Goal: Task Accomplishment & Management: Manage account settings

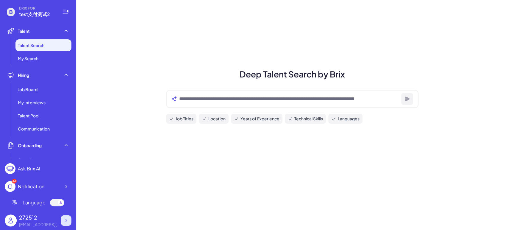
click at [69, 221] on div at bounding box center [66, 220] width 11 height 11
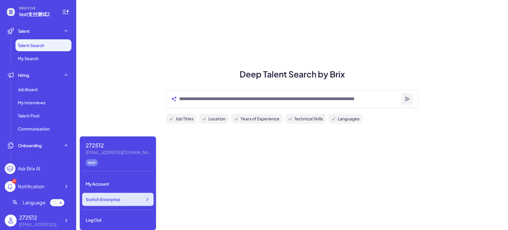
click at [117, 202] on div "Switch Enterprise" at bounding box center [117, 199] width 71 height 13
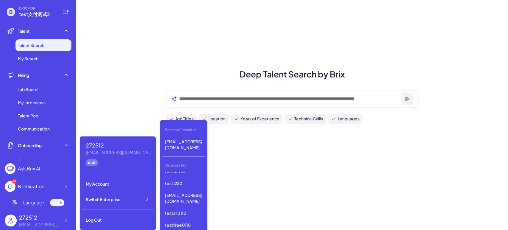
scroll to position [451, 0]
click at [188, 227] on p "test支付测试3" at bounding box center [184, 232] width 42 height 11
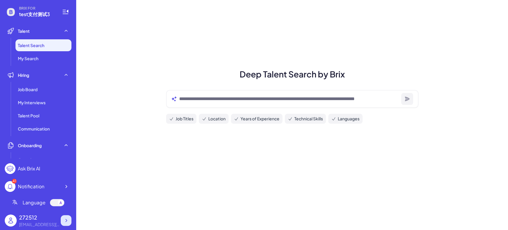
click at [67, 221] on icon at bounding box center [66, 220] width 6 height 6
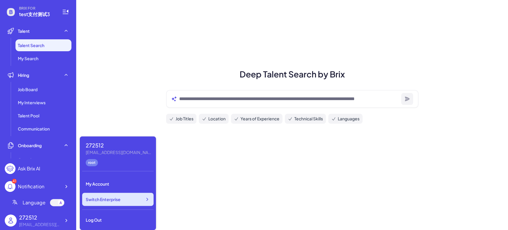
click at [138, 202] on div "Switch Enterprise" at bounding box center [117, 199] width 71 height 13
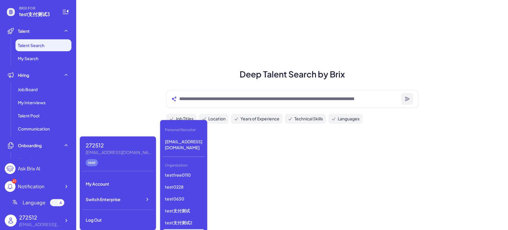
scroll to position [451, 0]
click at [191, 227] on p "test支付测试3" at bounding box center [184, 232] width 42 height 11
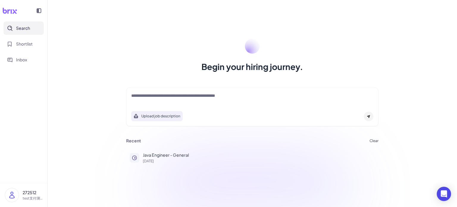
click at [13, 196] on img at bounding box center [12, 195] width 14 height 14
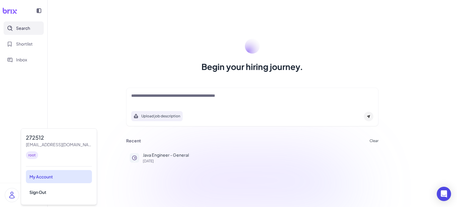
click at [39, 174] on div "My Account" at bounding box center [59, 176] width 66 height 13
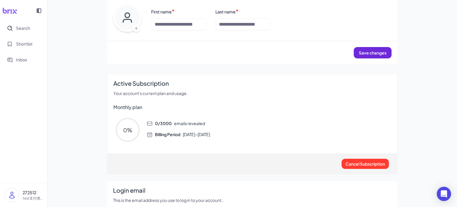
scroll to position [49, 0]
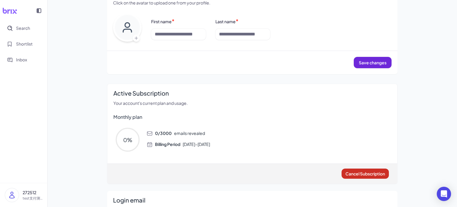
click at [372, 174] on span "Cancel Subscription" at bounding box center [366, 173] width 40 height 5
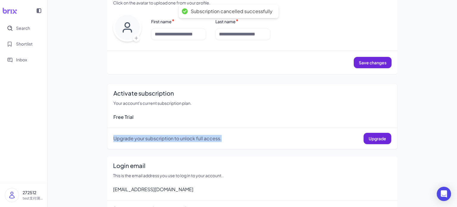
drag, startPoint x: 251, startPoint y: 137, endPoint x: 236, endPoint y: 113, distance: 28.1
click at [236, 114] on div "Activate subscription Your account's current subscription plan. Free Trial Upgr…" at bounding box center [252, 116] width 290 height 65
click at [236, 113] on div "Free Trial" at bounding box center [252, 116] width 278 height 7
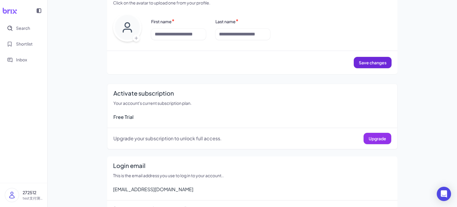
click at [370, 137] on span "Upgrade" at bounding box center [378, 138] width 18 height 5
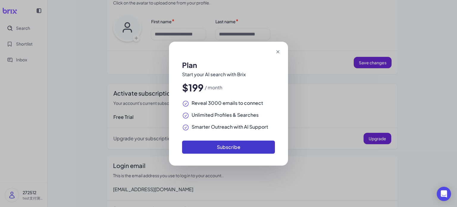
click at [252, 147] on button "Subscribe" at bounding box center [228, 146] width 93 height 13
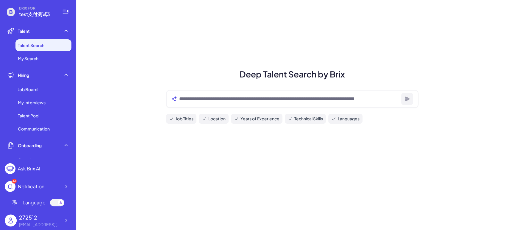
drag, startPoint x: 464, startPoint y: 119, endPoint x: 461, endPoint y: 120, distance: 3.0
click at [464, 119] on div "Deep Talent Search by Brix Job Titles Location Years of Experience Technical Sk…" at bounding box center [292, 115] width 432 height 230
drag, startPoint x: 478, startPoint y: 88, endPoint x: 474, endPoint y: 89, distance: 4.3
click at [478, 88] on div "Deep Talent Search by Brix Job Titles Location Years of Experience Technical Sk…" at bounding box center [292, 115] width 432 height 230
